Goal: Task Accomplishment & Management: Manage account settings

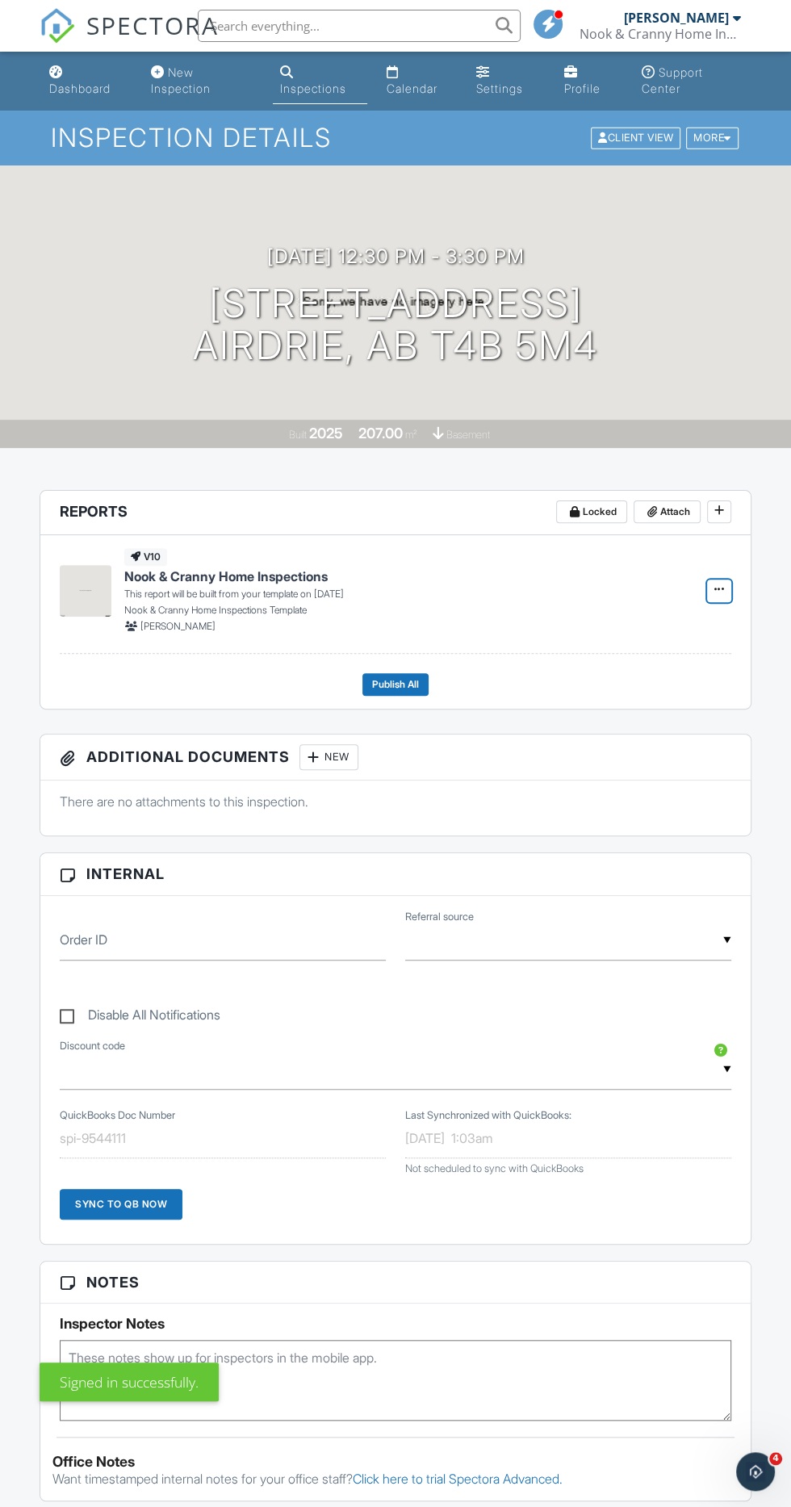
click at [726, 590] on span at bounding box center [719, 589] width 16 height 16
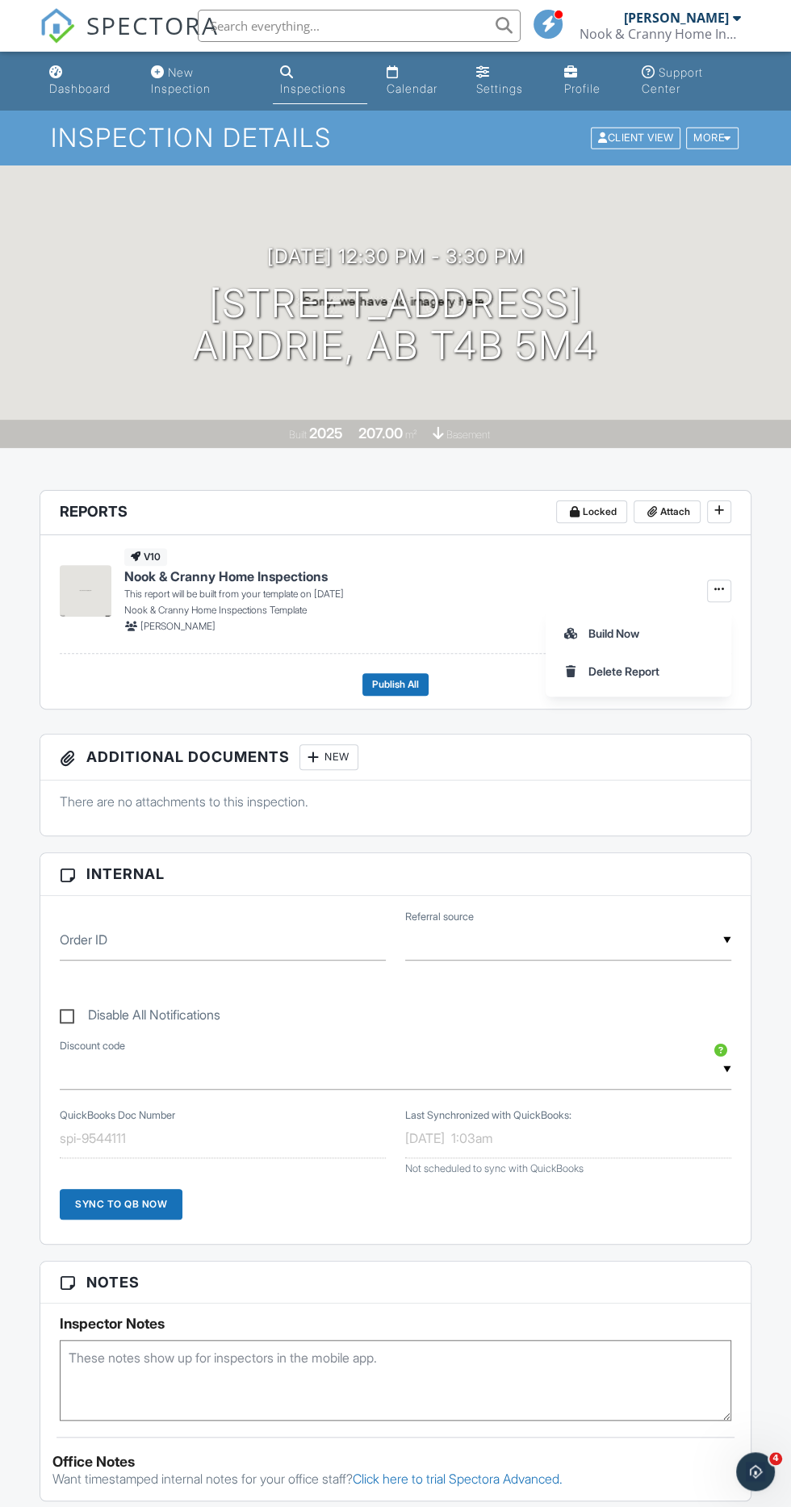
click at [727, 137] on div at bounding box center [727, 138] width 7 height 10
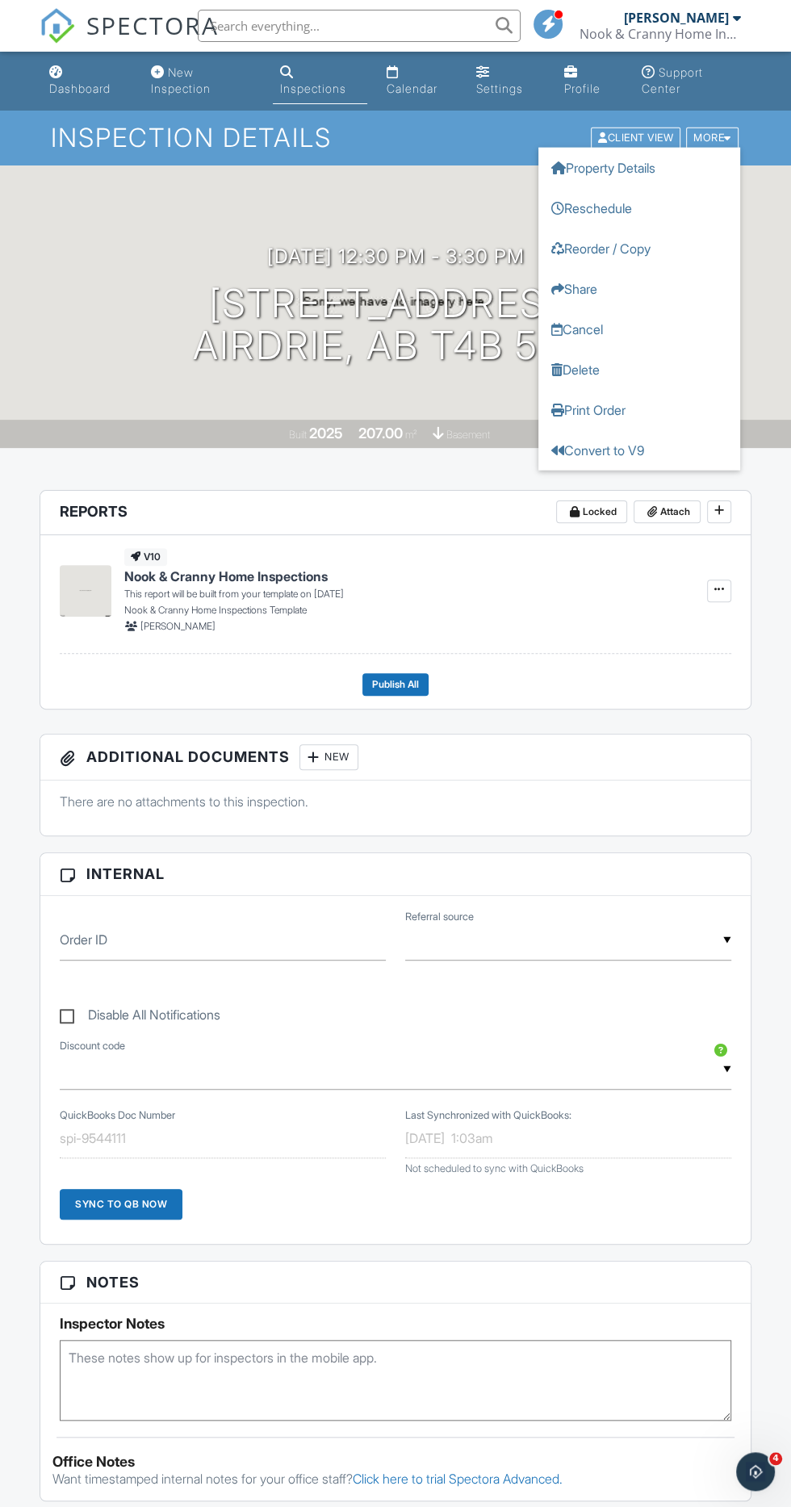
click at [622, 392] on link "Print Order" at bounding box center [639, 410] width 202 height 40
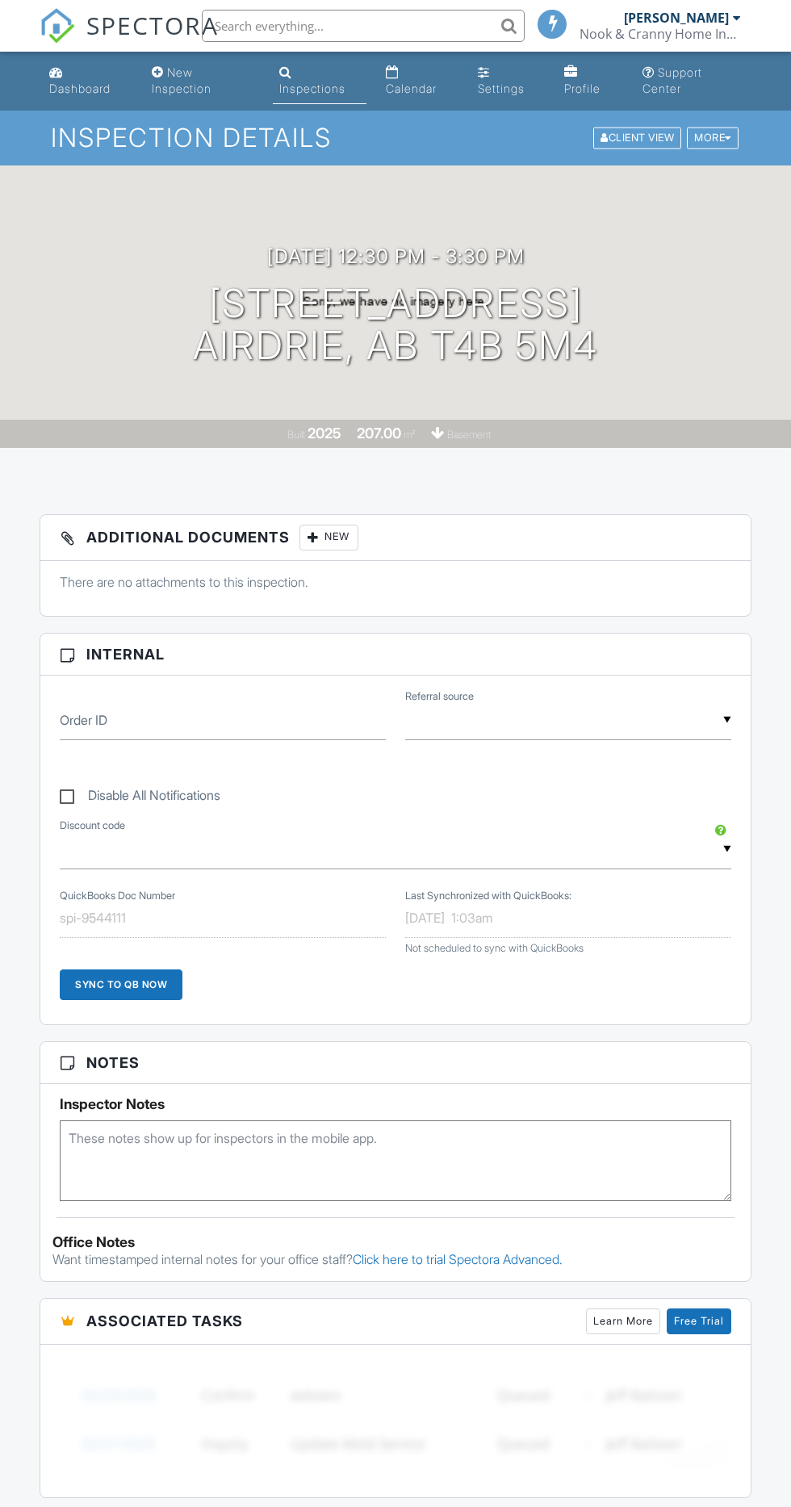
click at [727, 137] on div at bounding box center [728, 138] width 6 height 10
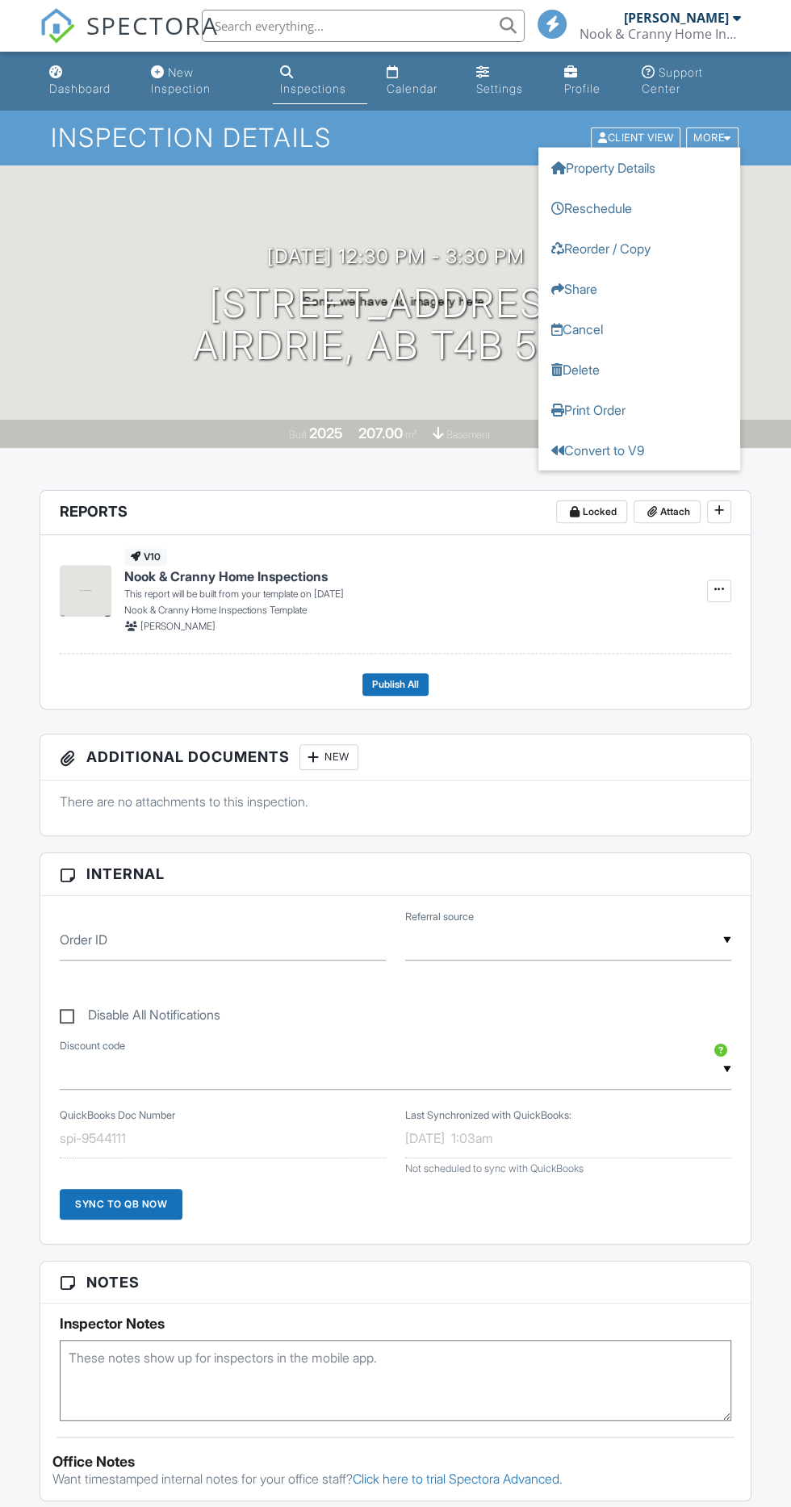
click at [626, 362] on link "Delete" at bounding box center [639, 370] width 202 height 40
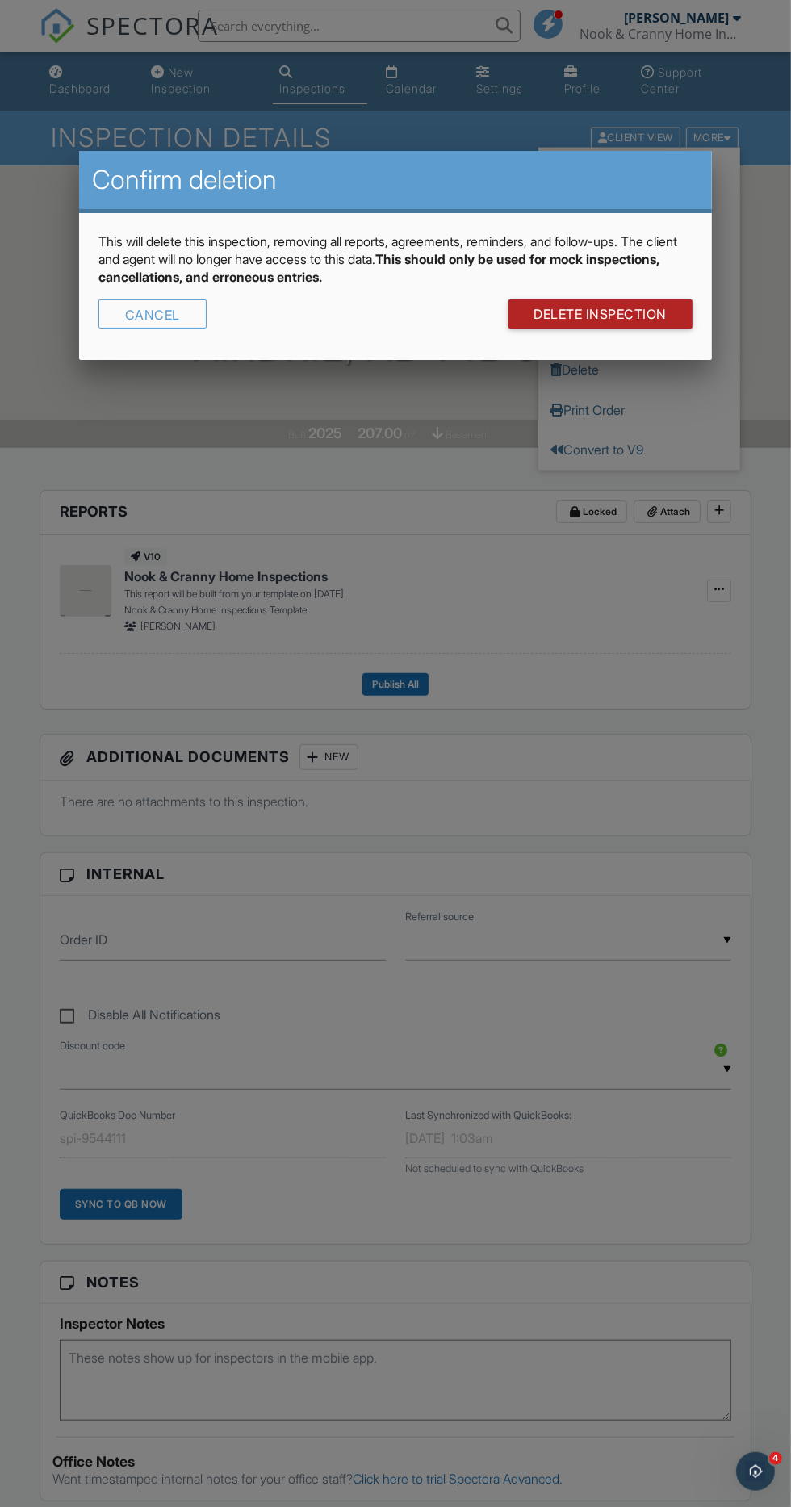
click at [597, 315] on link "DELETE Inspection" at bounding box center [601, 314] width 185 height 29
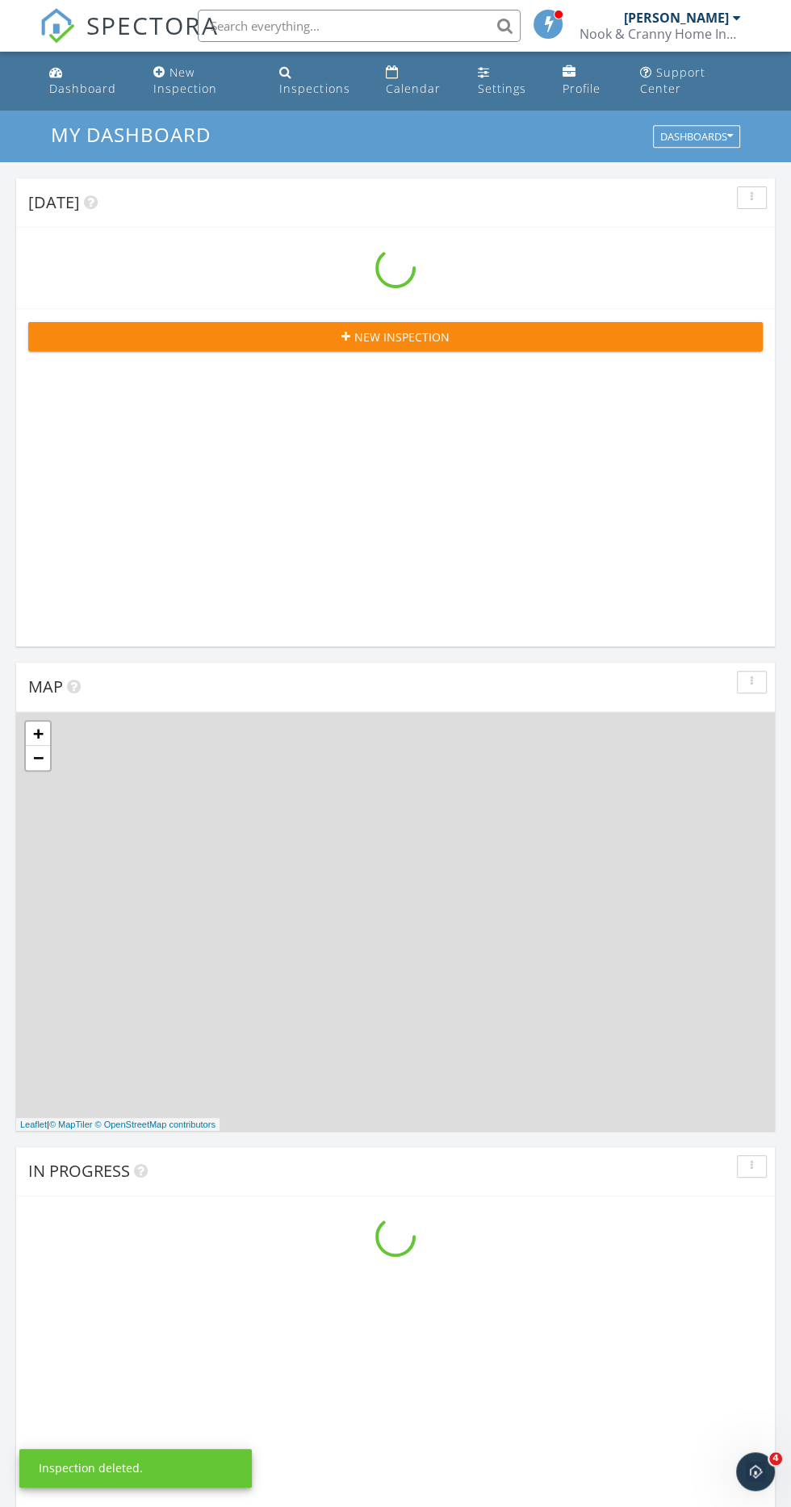
scroll to position [2761, 791]
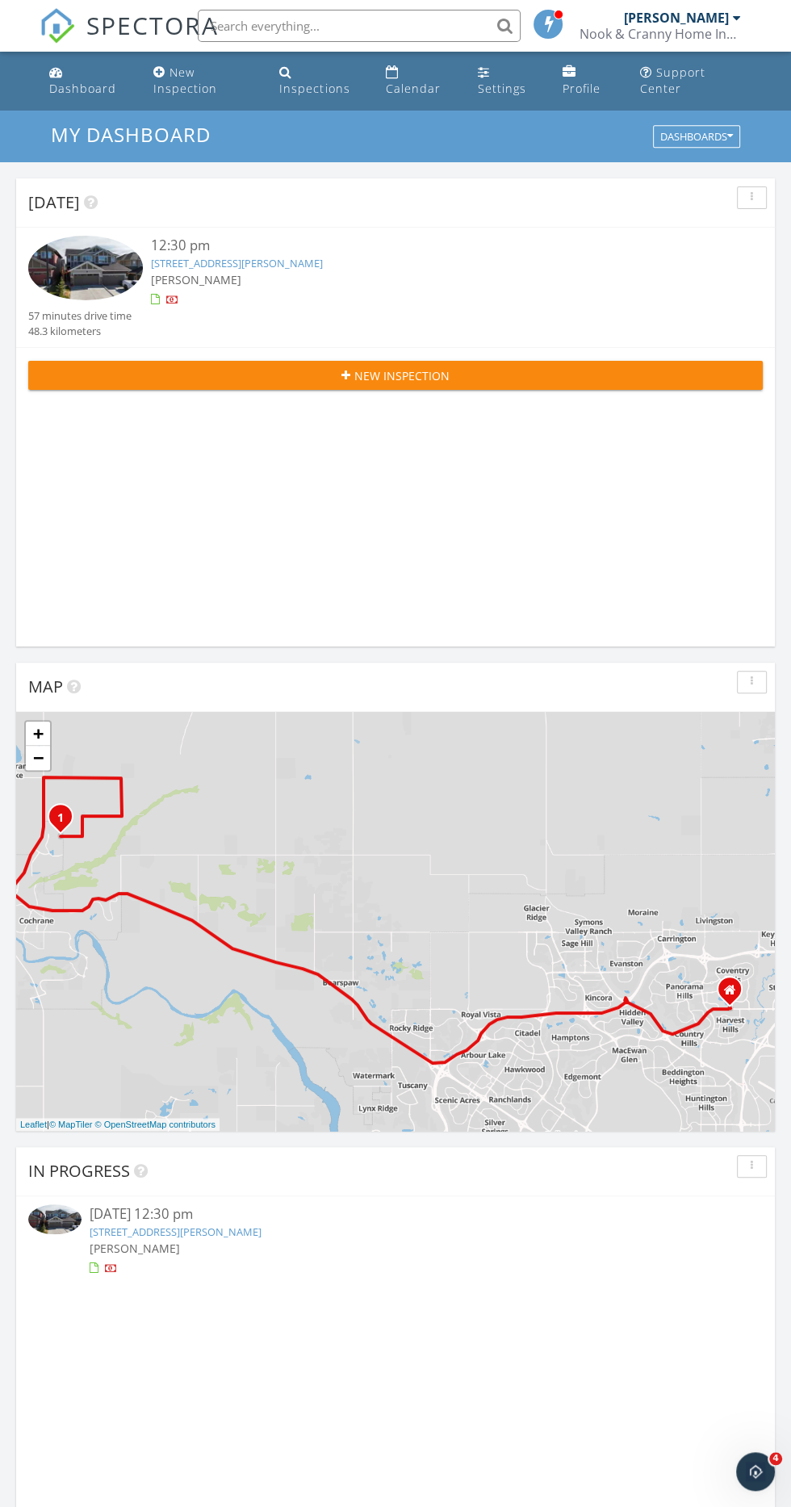
click at [408, 88] on div "Calendar" at bounding box center [413, 88] width 55 height 15
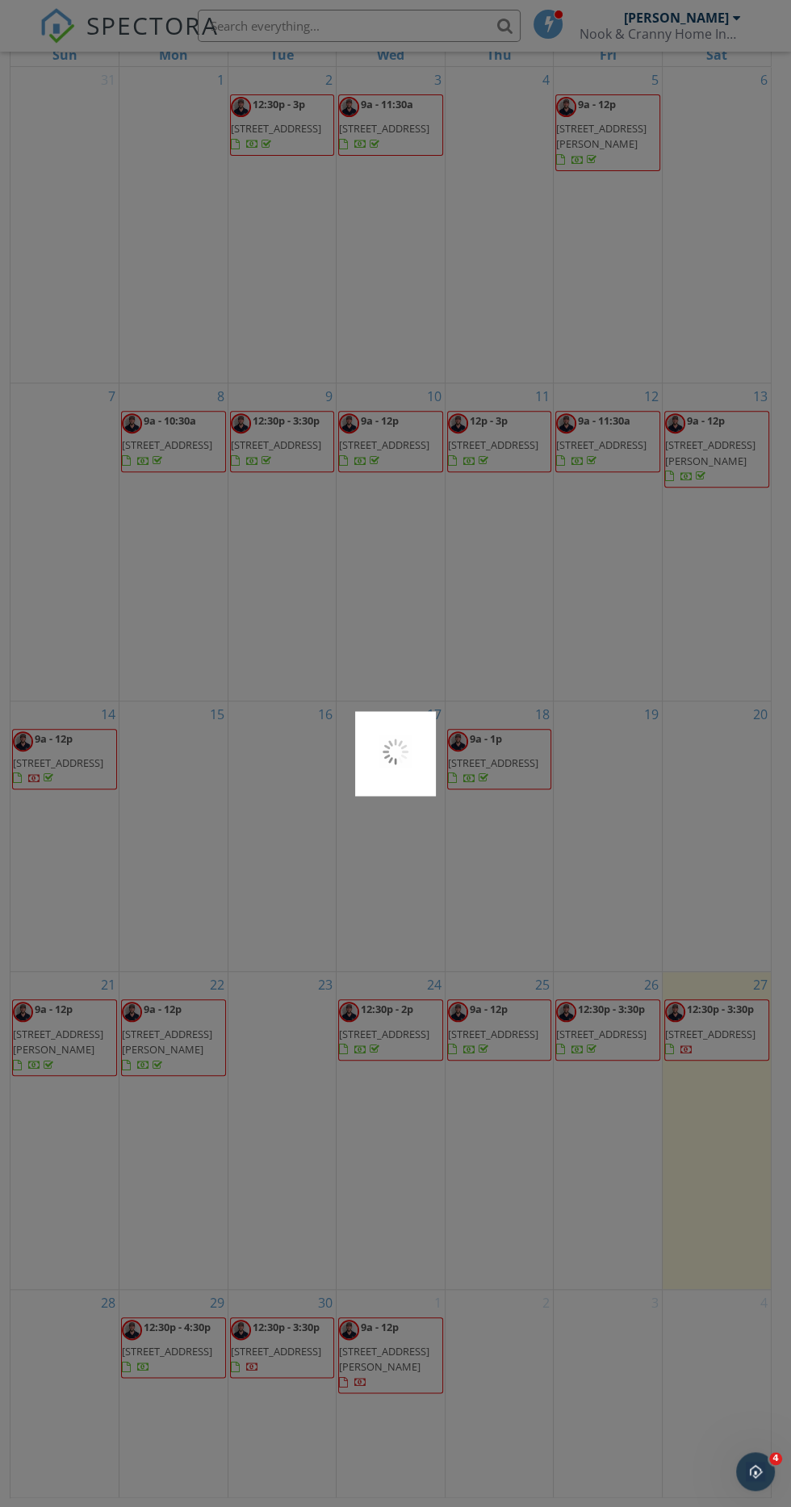
scroll to position [329, 0]
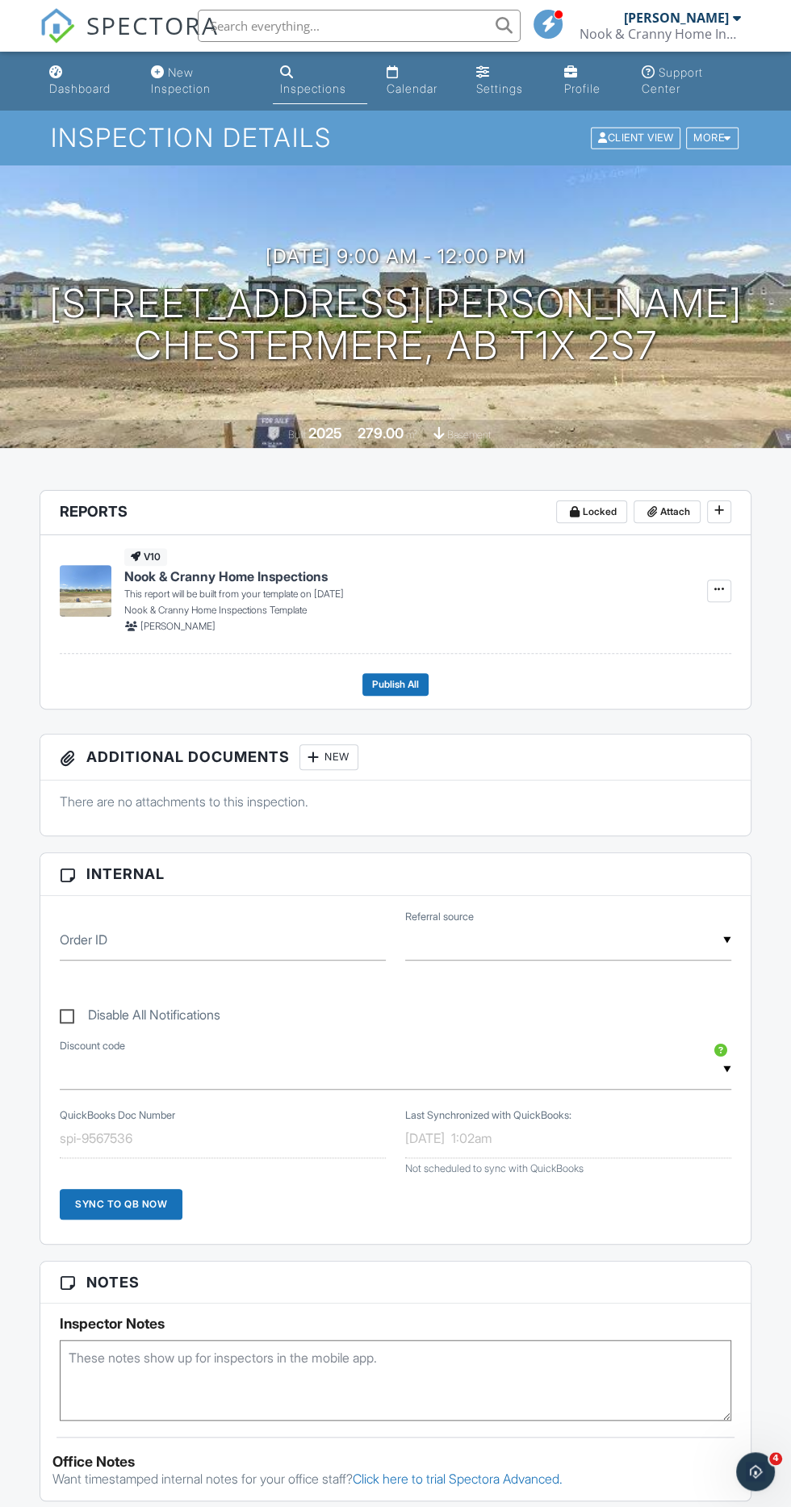
click at [82, 71] on link "Dashboard" at bounding box center [87, 81] width 89 height 46
